Goal: Task Accomplishment & Management: Use online tool/utility

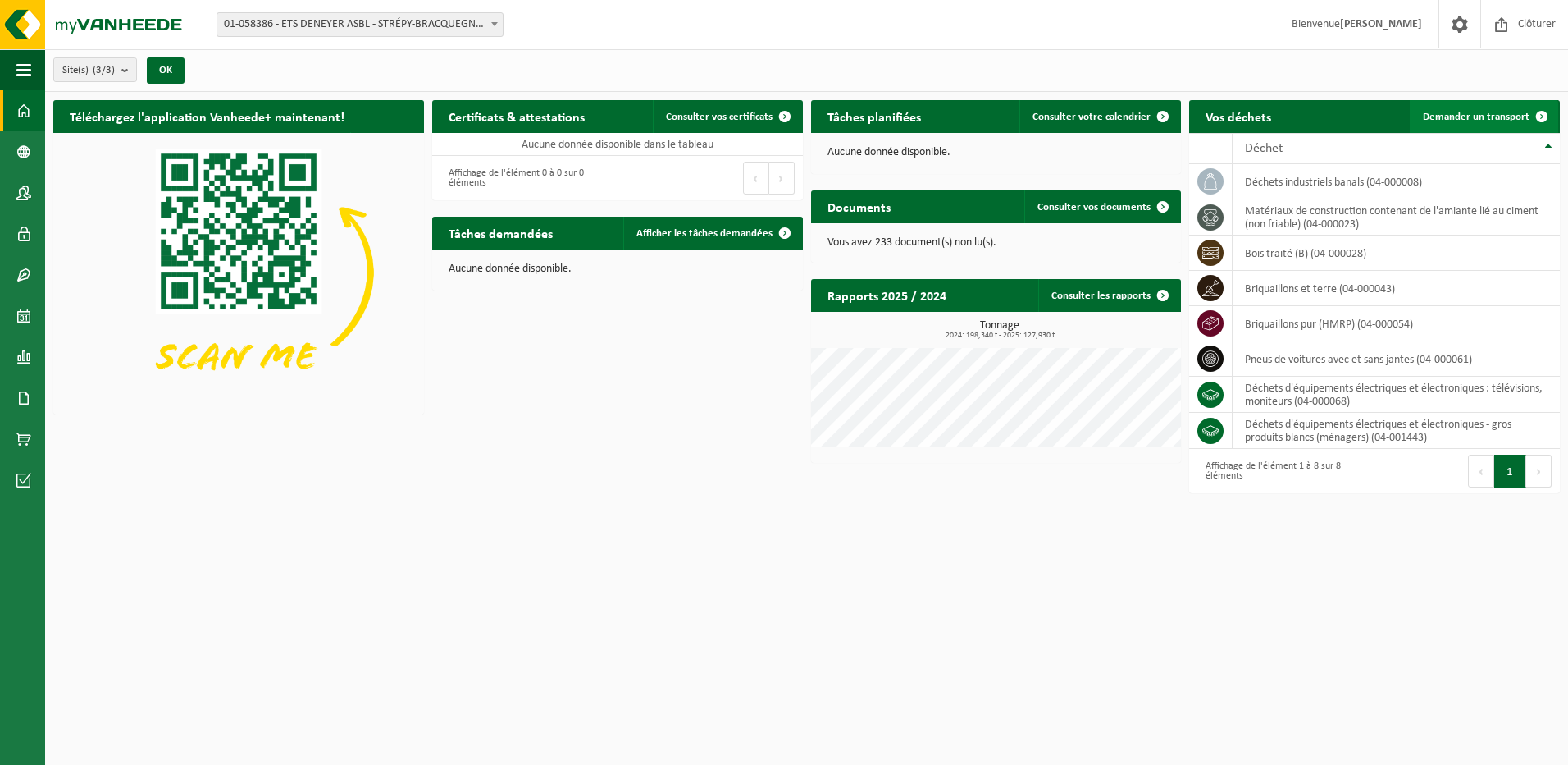
click at [1540, 112] on span at bounding box center [1541, 116] width 33 height 33
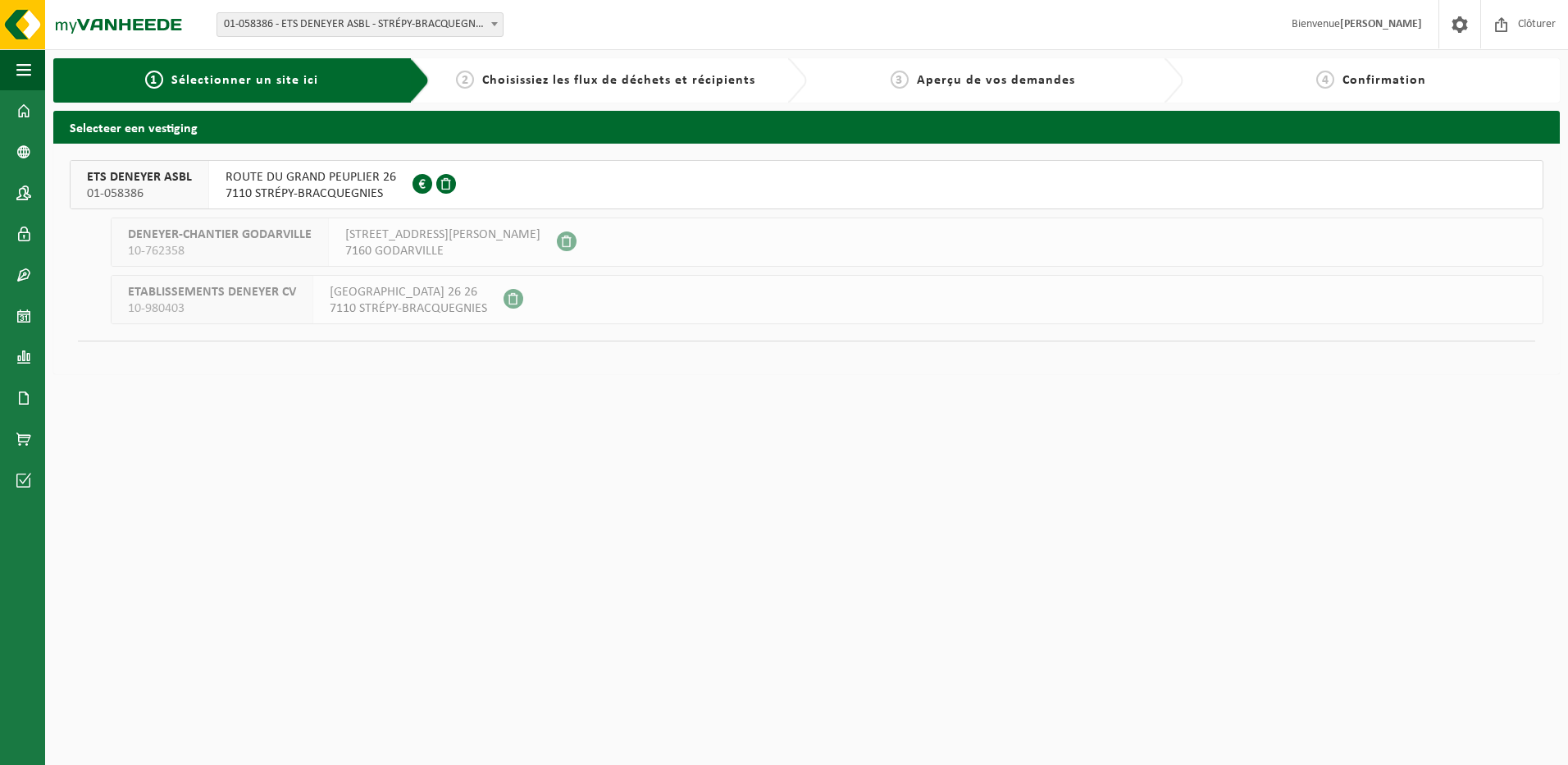
click at [442, 181] on span at bounding box center [445, 183] width 20 height 20
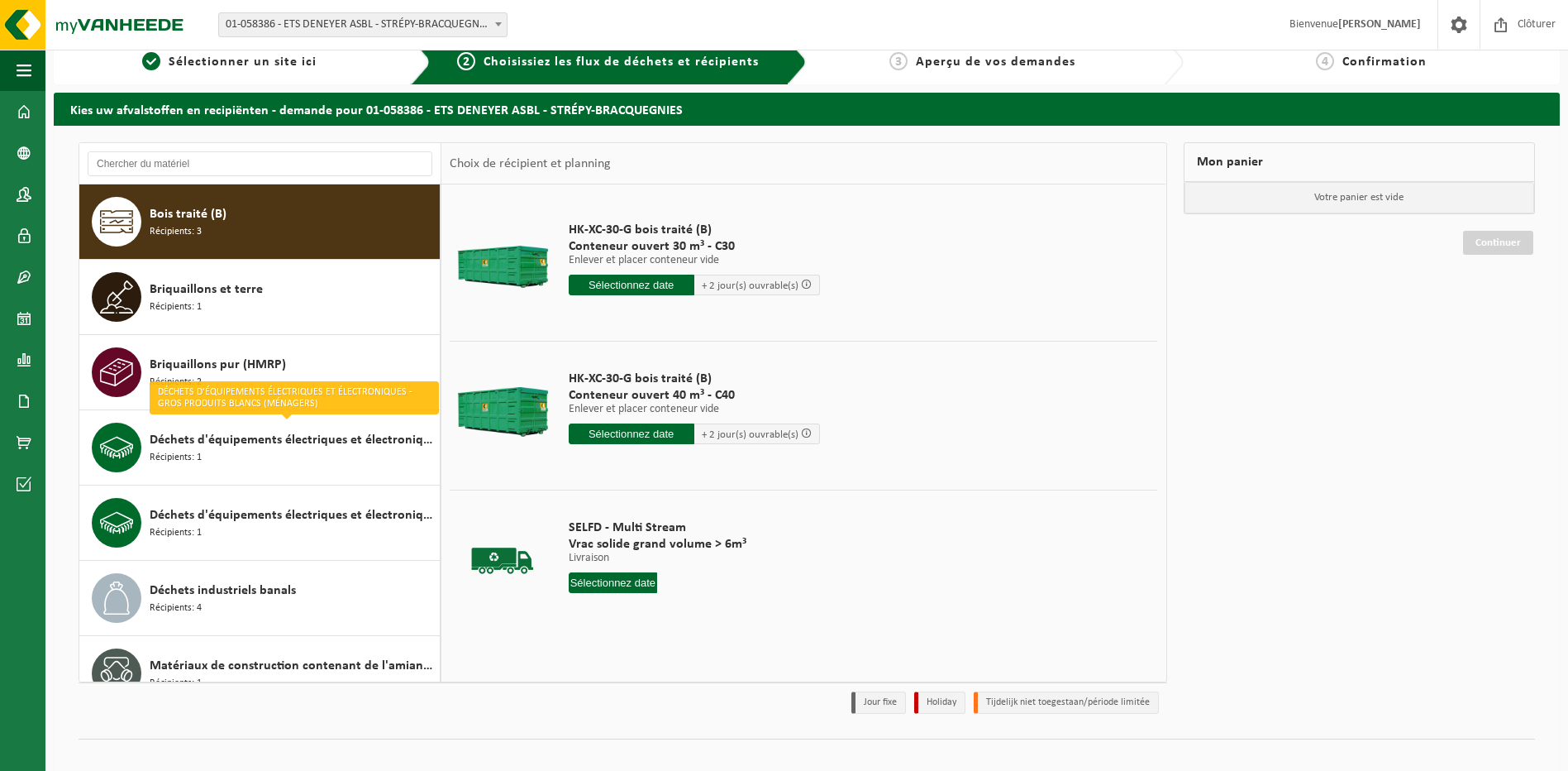
scroll to position [37, 0]
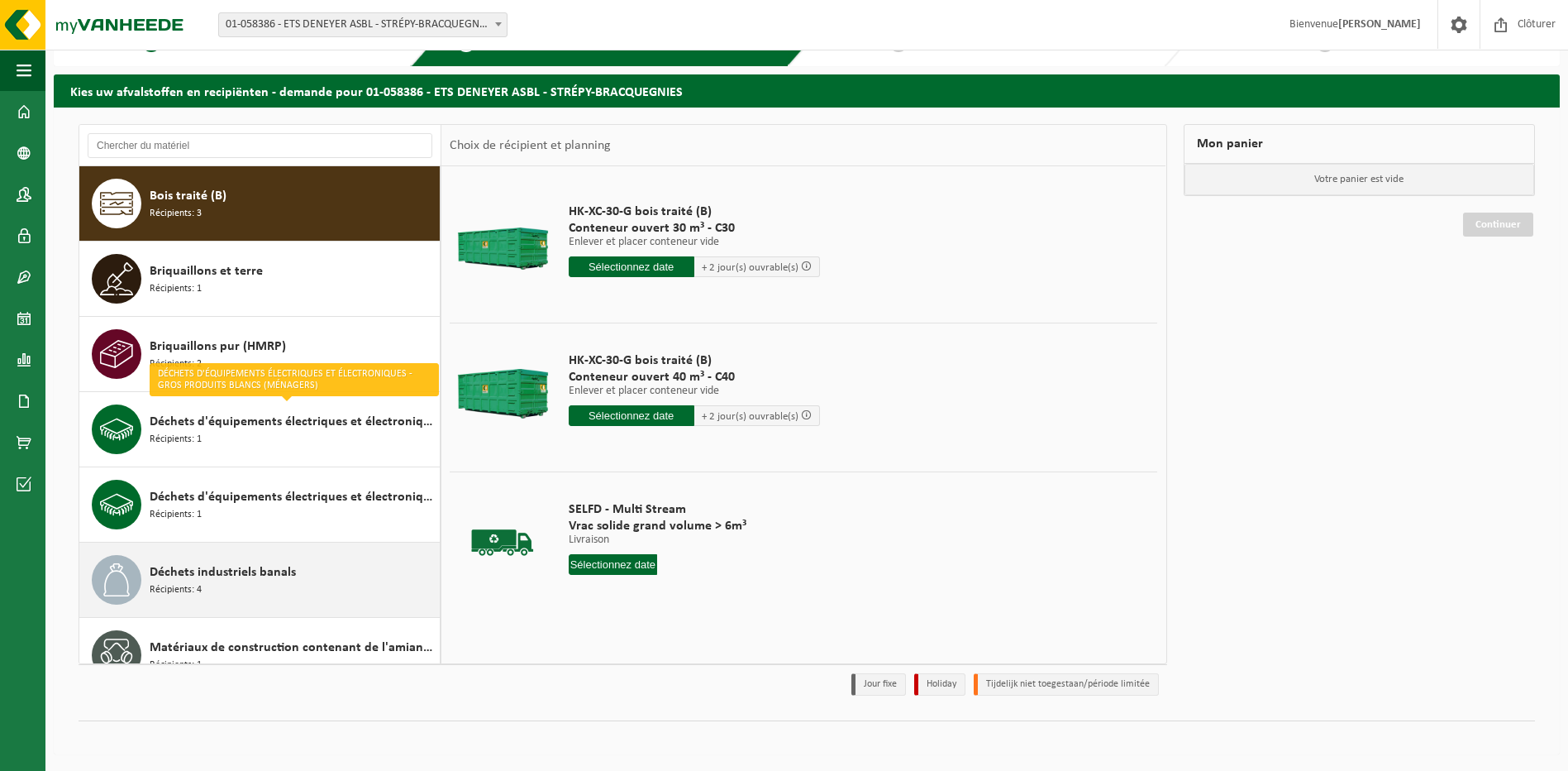
click at [229, 575] on span "Déchets industriels banals" at bounding box center [222, 572] width 146 height 20
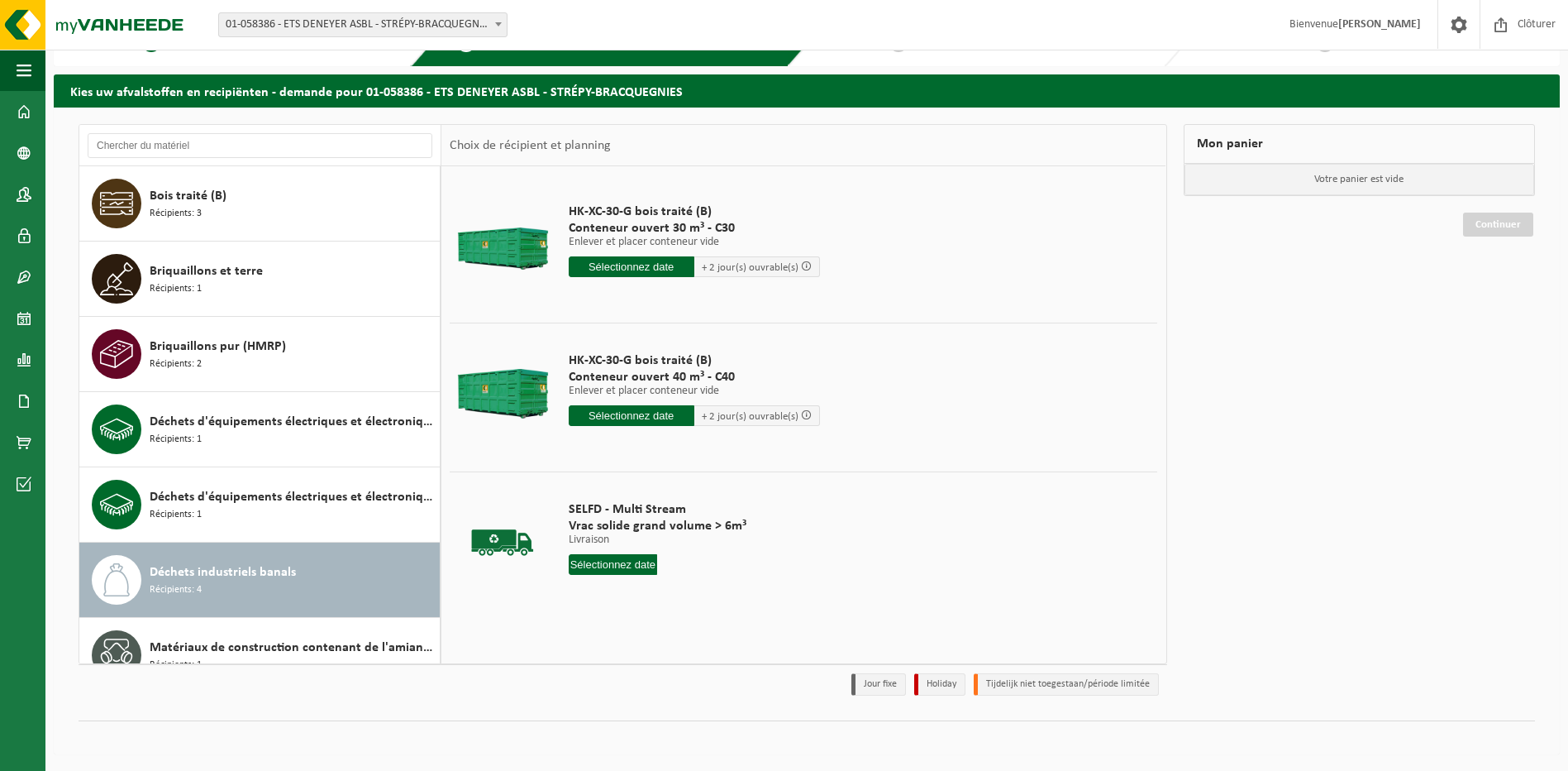
scroll to position [104, 0]
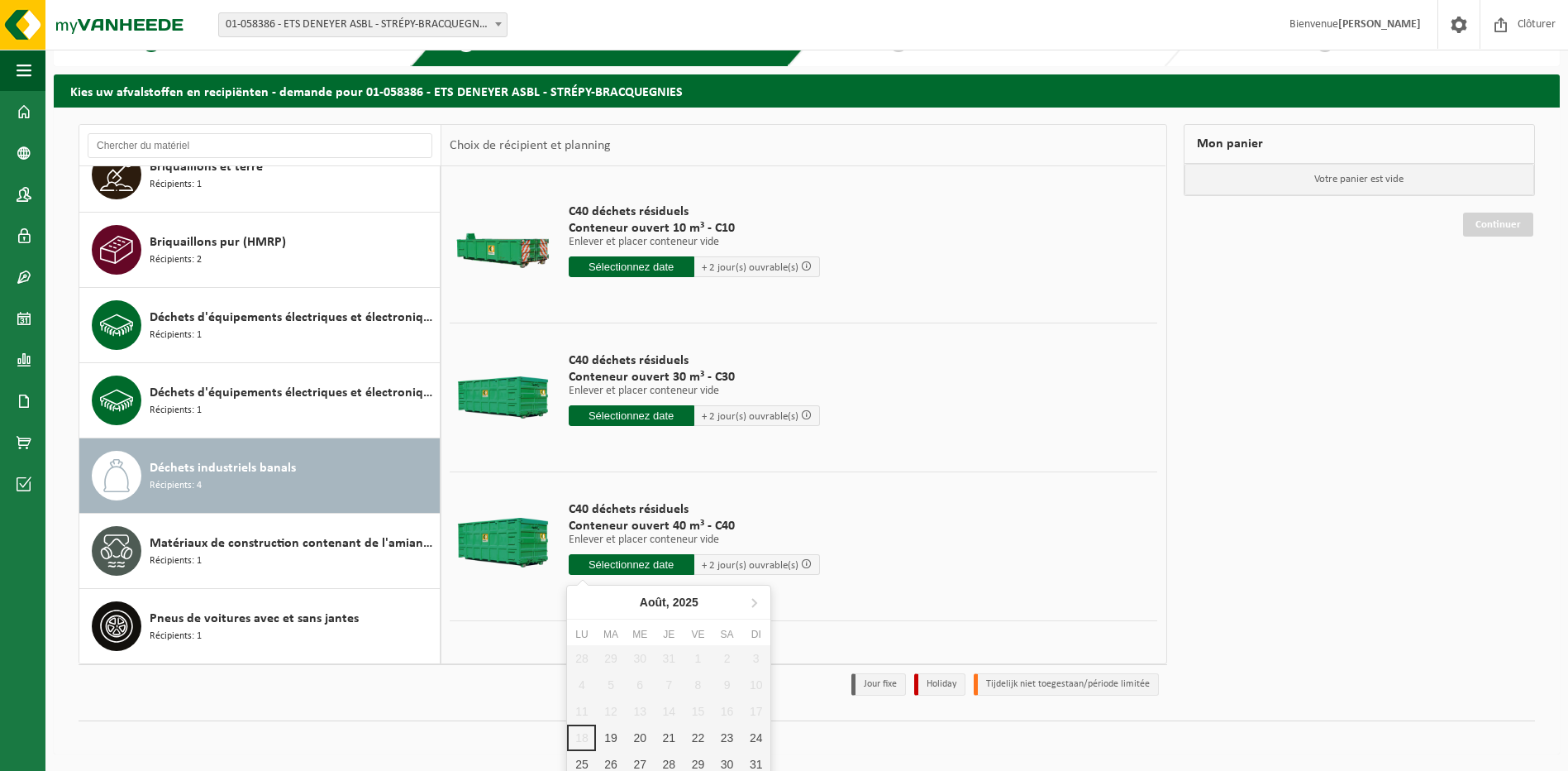
click at [653, 562] on input "text" at bounding box center [631, 565] width 125 height 21
click at [610, 739] on div "19" at bounding box center [611, 737] width 29 height 27
type input "à partir de 2025-08-19"
type input "2025-08-19"
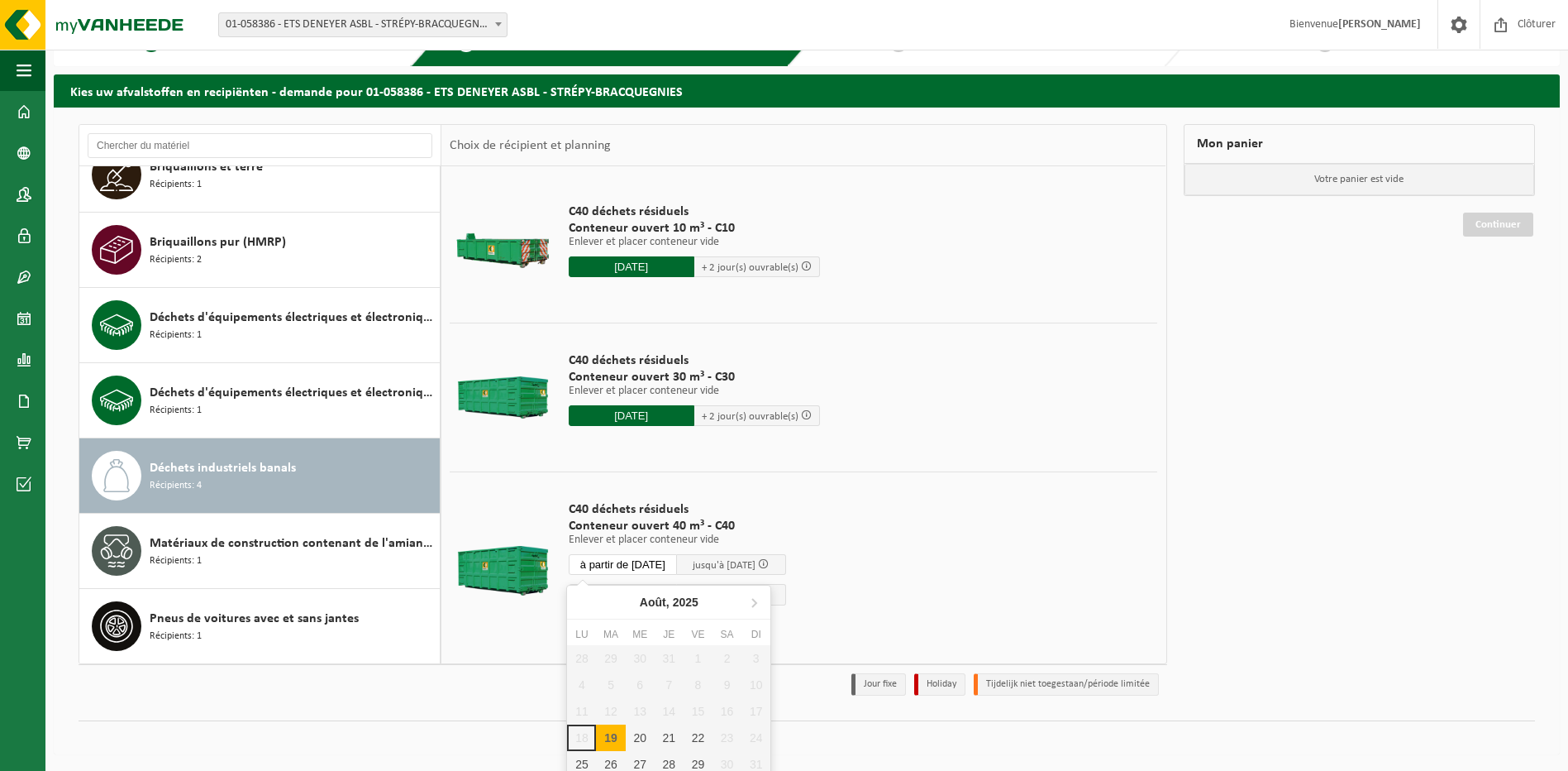
click at [678, 560] on input "à partir de 2025-08-19" at bounding box center [623, 565] width 109 height 21
click at [584, 738] on div "28 29 30 31 1 2 3 4 5 6 7 8 9 10 11 12 13 14 15 16 17 18 19 20 21 22 23 24 25 2…" at bounding box center [668, 711] width 203 height 132
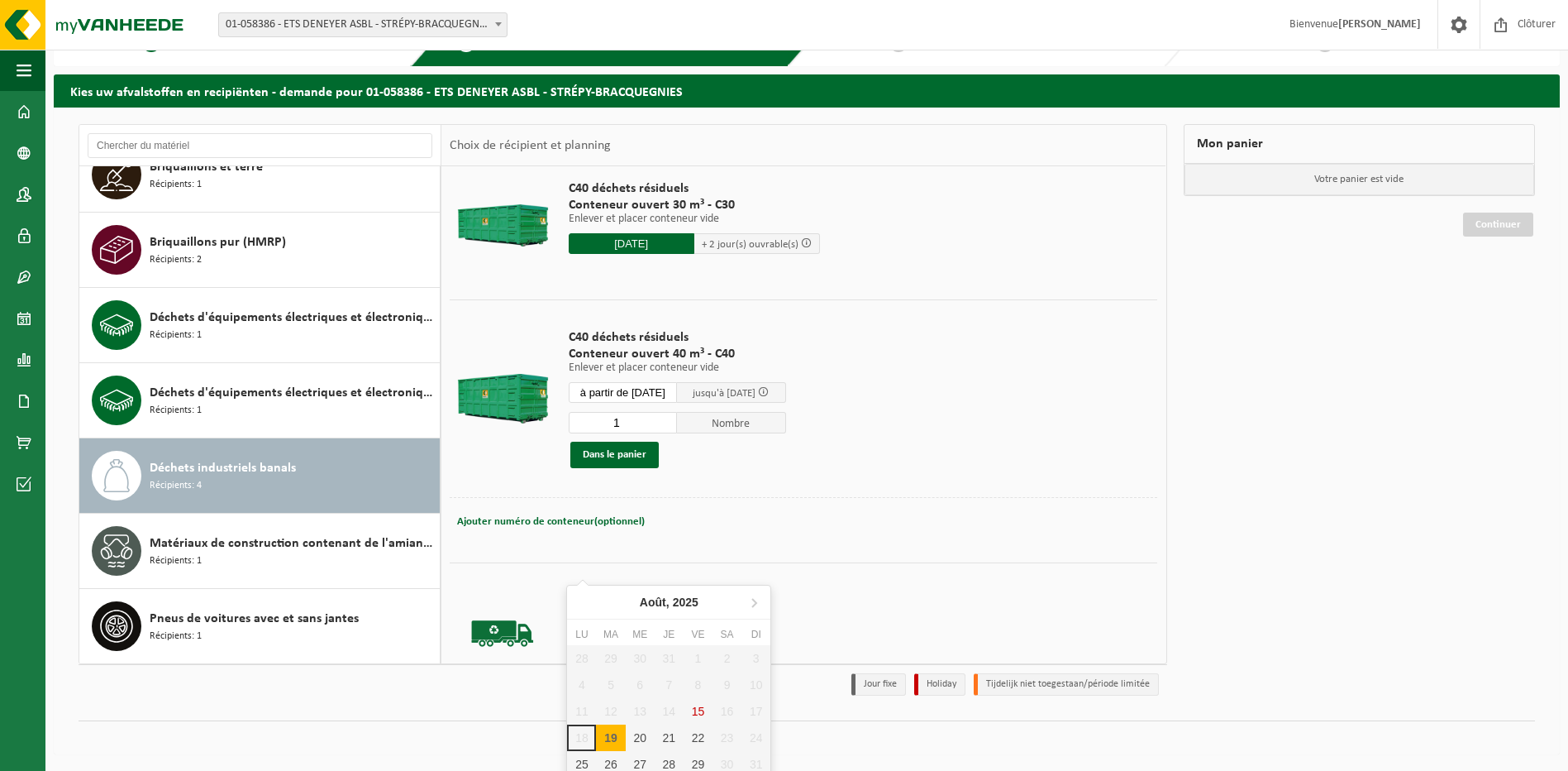
scroll to position [228, 0]
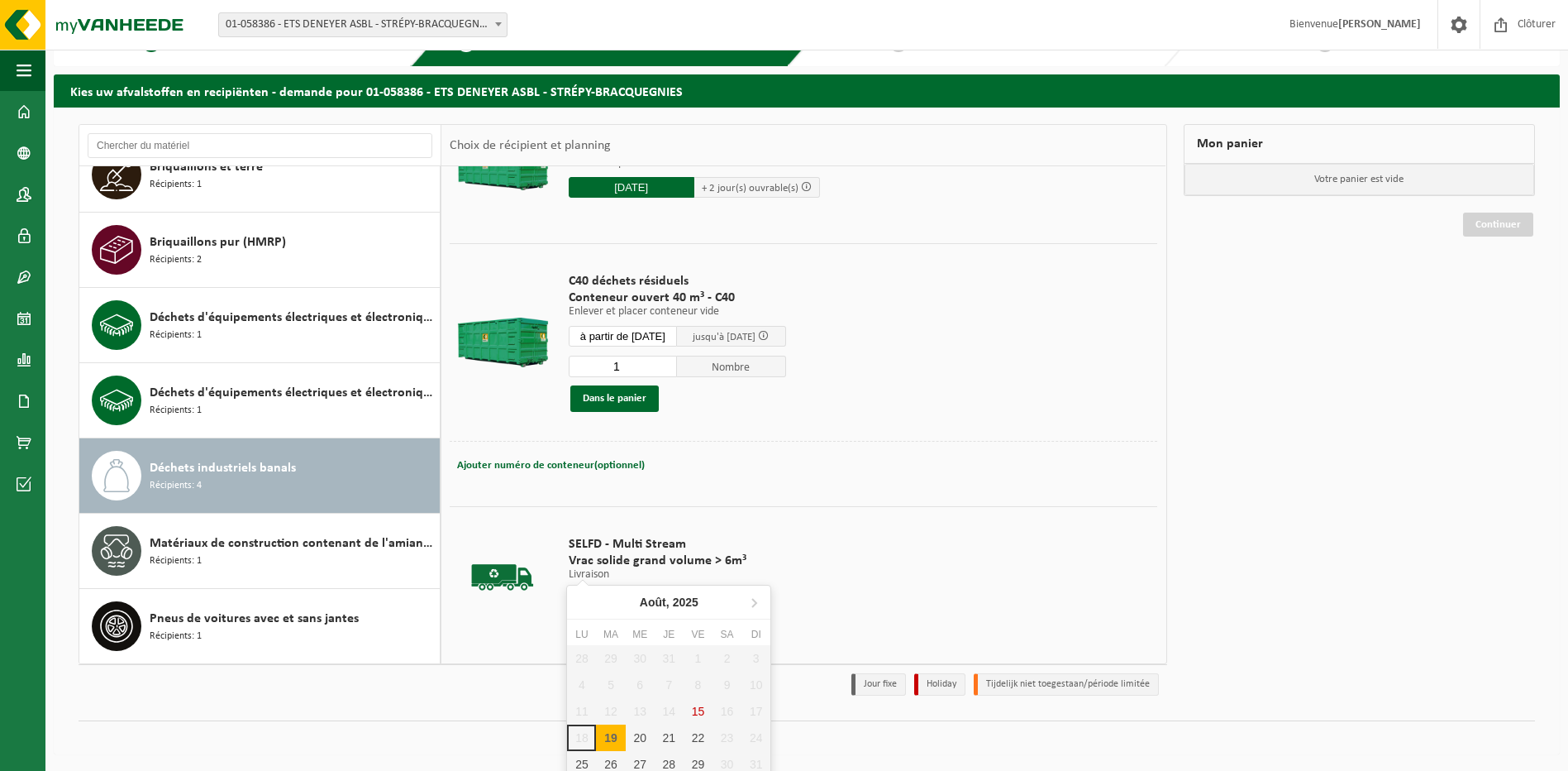
click at [631, 367] on input "1" at bounding box center [623, 366] width 109 height 21
click at [677, 367] on input "1" at bounding box center [623, 366] width 109 height 21
type input "2"
click at [675, 364] on input "2" at bounding box center [623, 366] width 109 height 21
click at [602, 402] on button "Dans le panier" at bounding box center [615, 398] width 88 height 27
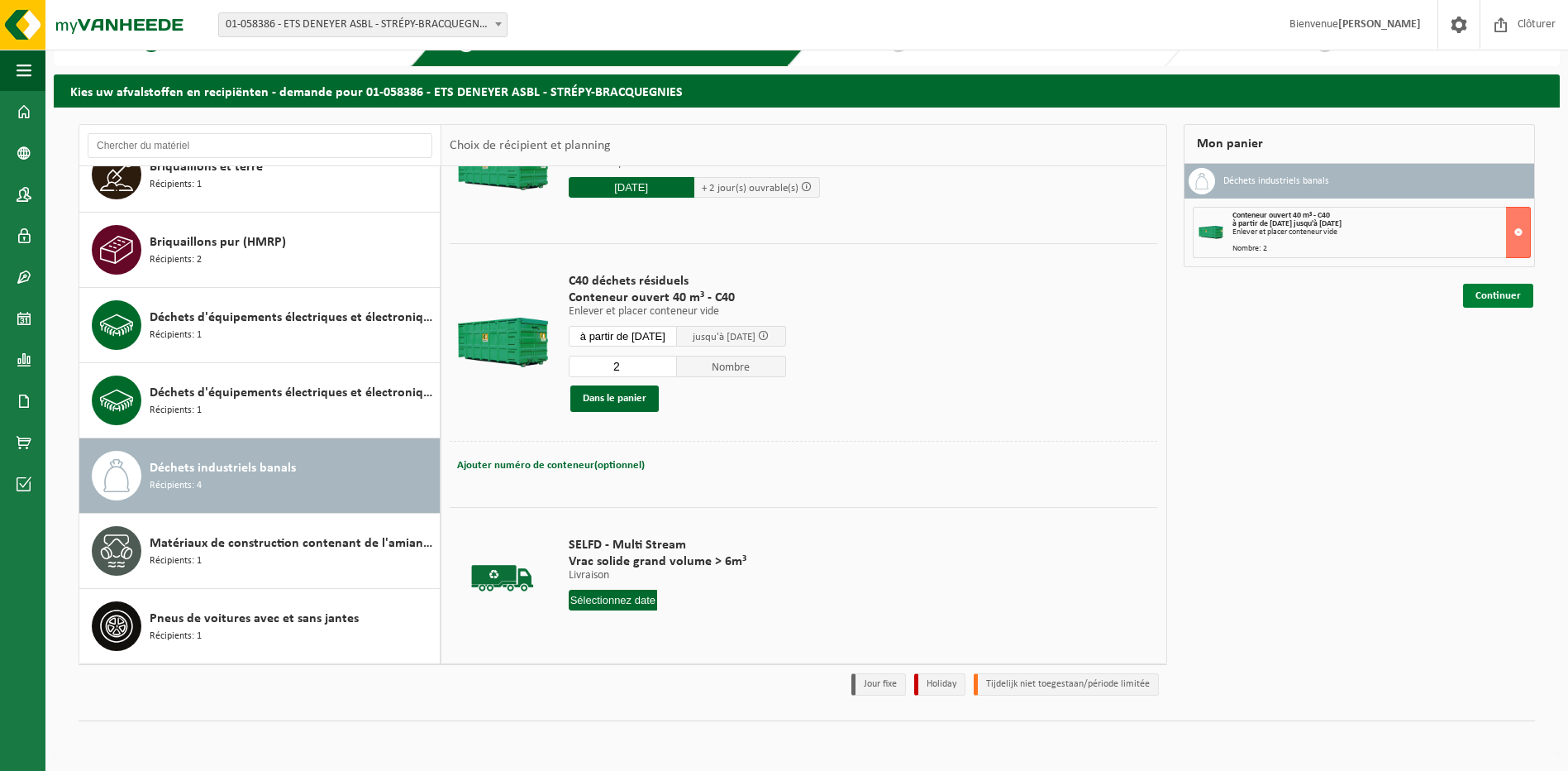
click at [1505, 295] on link "Continuer" at bounding box center [1497, 295] width 70 height 24
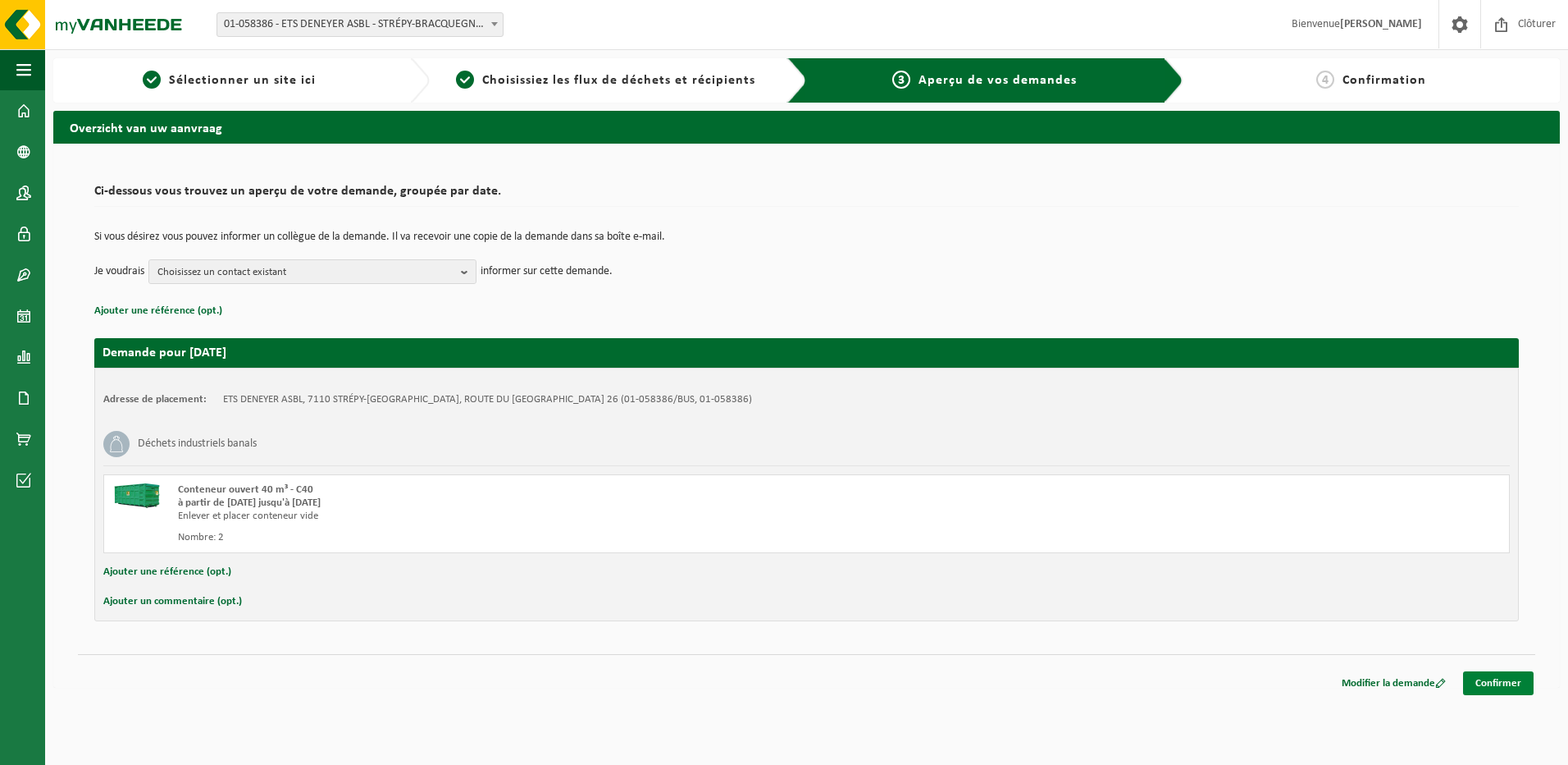
click at [1502, 680] on link "Confirmer" at bounding box center [1498, 682] width 70 height 24
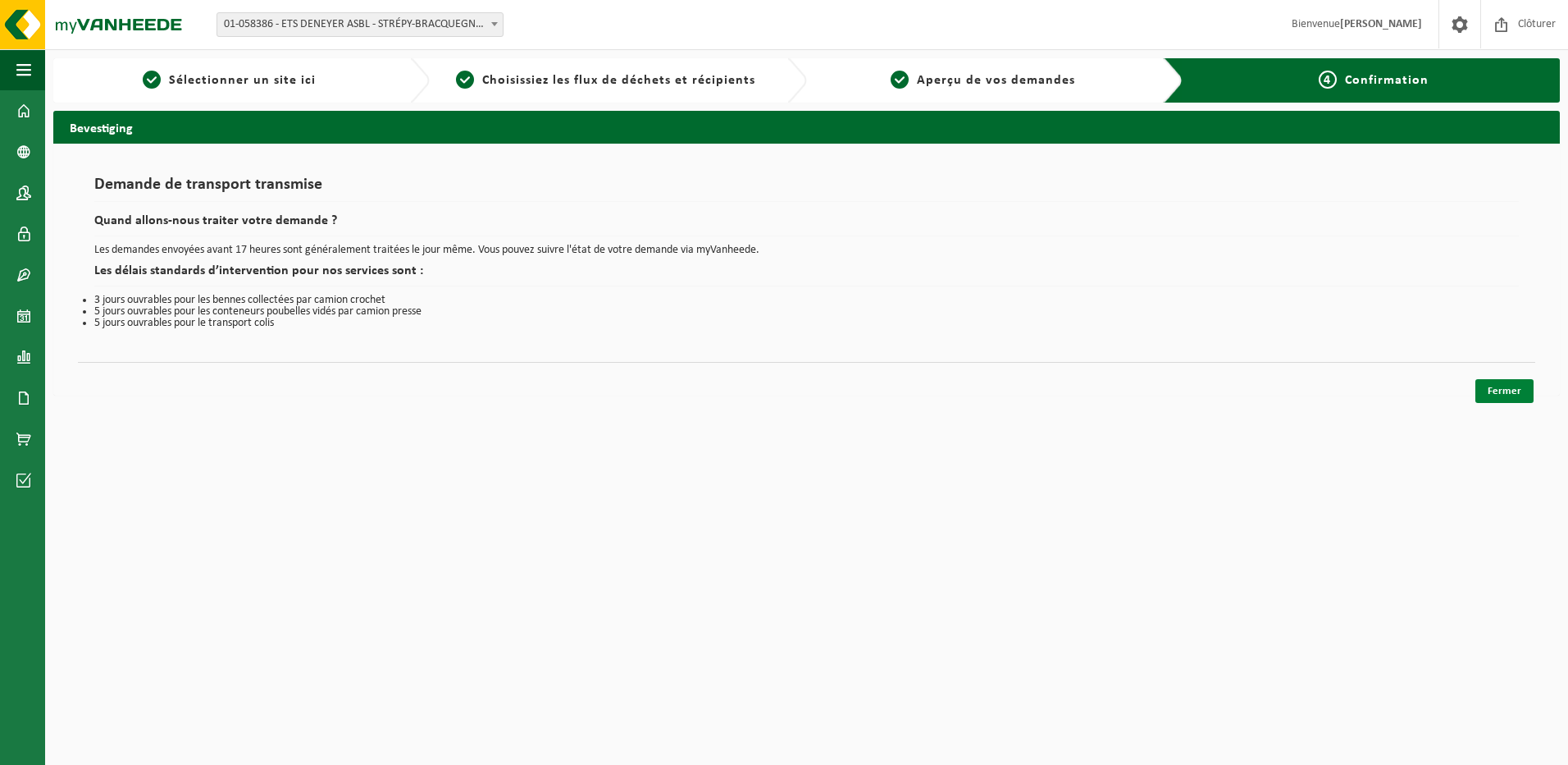
click at [1507, 390] on link "Fermer" at bounding box center [1503, 391] width 58 height 24
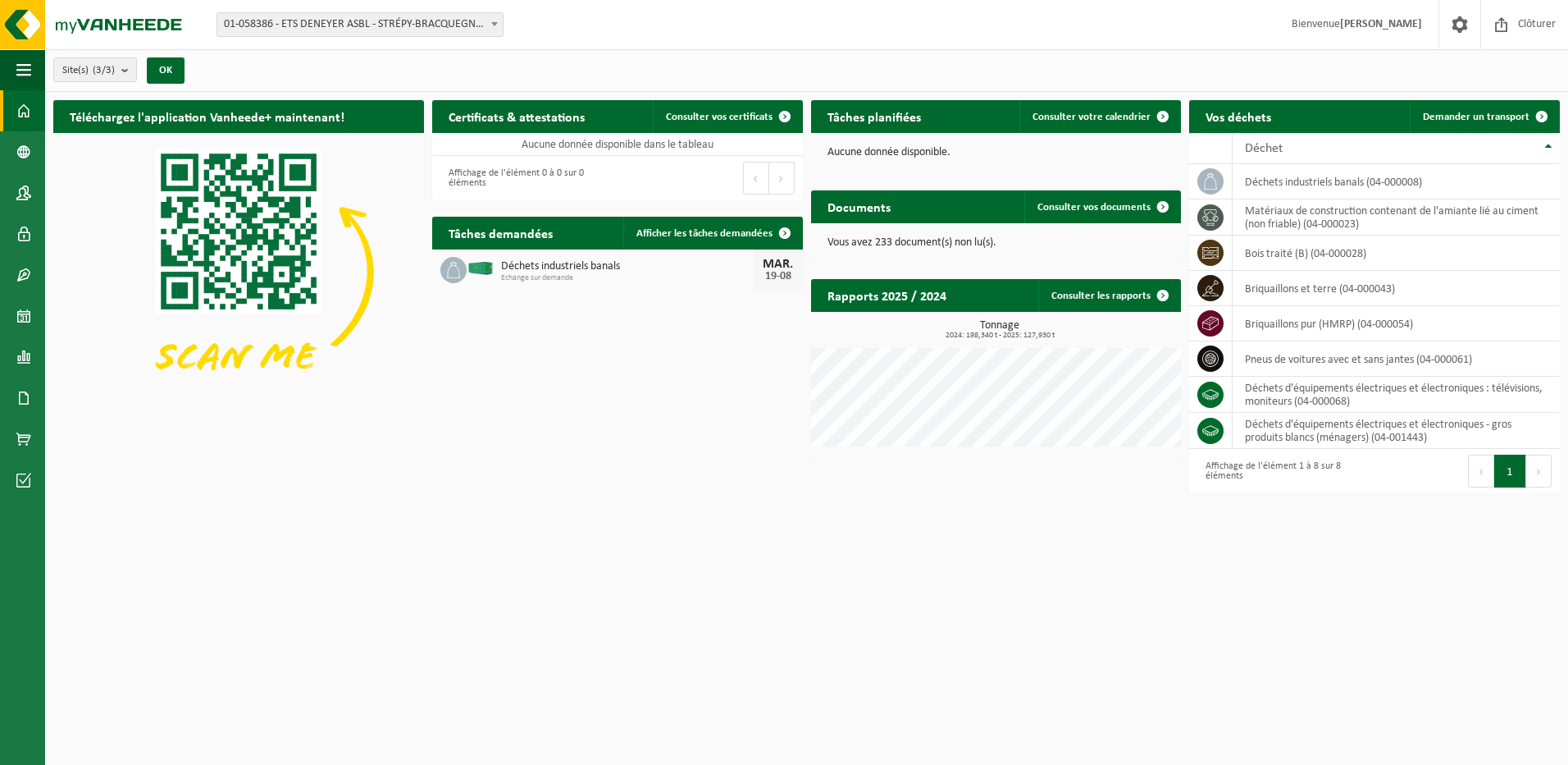
click at [689, 543] on html "Site: 01-058386 - ETS DENEYER ASBL - STRÉPY-BRACQUEGNIES 10-762358 - [GEOGRAPHI…" at bounding box center [784, 382] width 1568 height 765
